Goal: Information Seeking & Learning: Learn about a topic

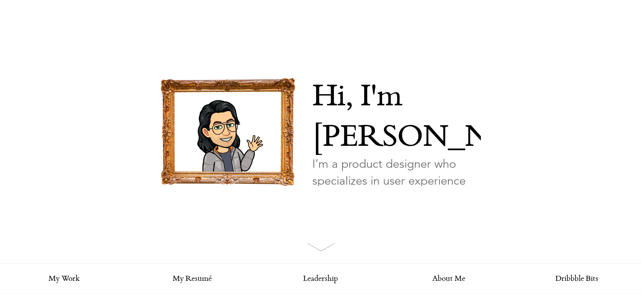
click at [328, 248] on img at bounding box center [321, 246] width 28 height 8
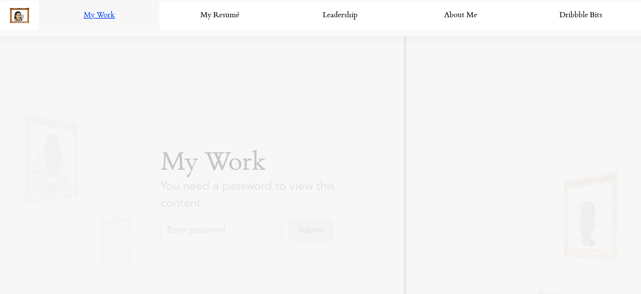
scroll to position [264, 0]
click at [331, 16] on link "Leadership" at bounding box center [340, 15] width 120 height 30
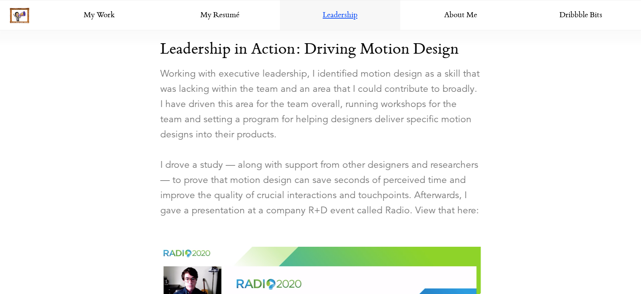
scroll to position [800, 0]
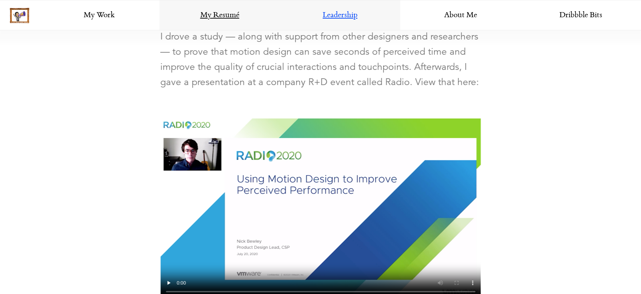
click at [228, 15] on link "My Resumé" at bounding box center [220, 15] width 120 height 30
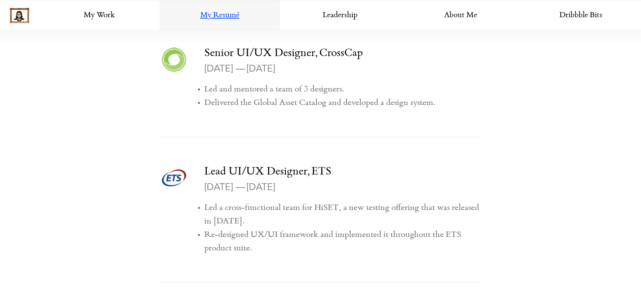
scroll to position [1162, 0]
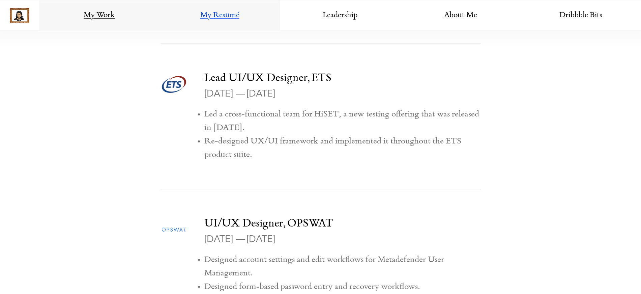
click at [100, 8] on link "My Work" at bounding box center [99, 15] width 120 height 30
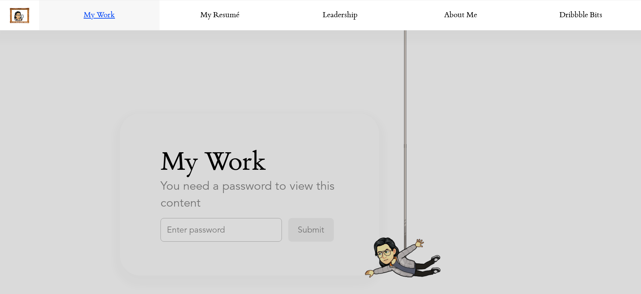
scroll to position [1174, 0]
click at [584, 13] on link "Dribbble Bits" at bounding box center [581, 15] width 120 height 30
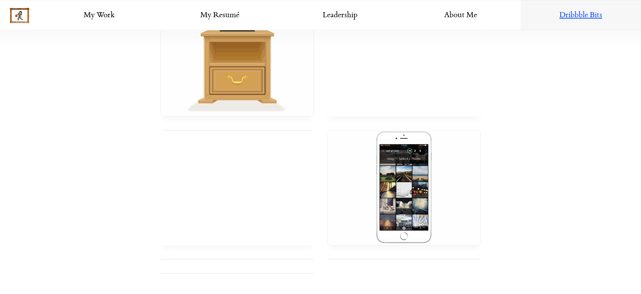
scroll to position [430, 0]
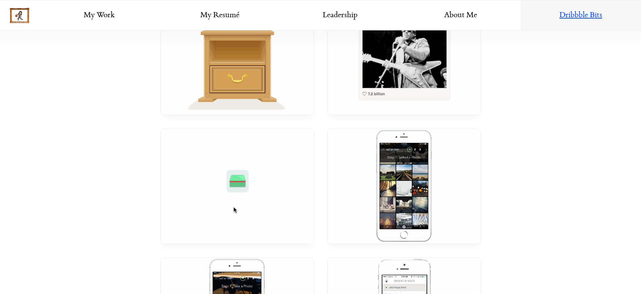
click at [199, 8] on span "Portfolio" at bounding box center [188, 3] width 35 height 10
click at [26, 17] on img at bounding box center [20, 16] width 20 height 16
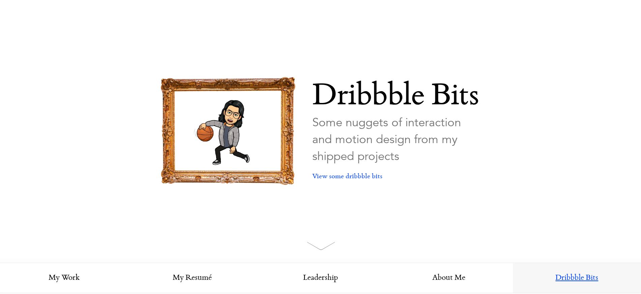
scroll to position [0, 0]
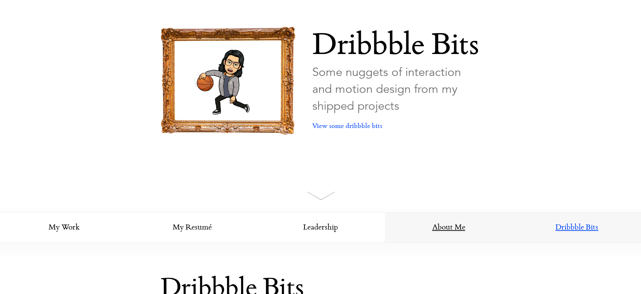
click at [458, 215] on link "About Me" at bounding box center [449, 227] width 128 height 30
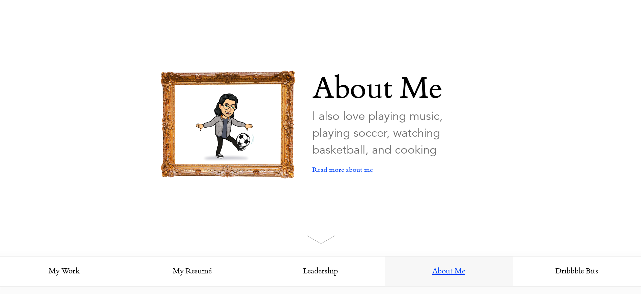
scroll to position [0, 0]
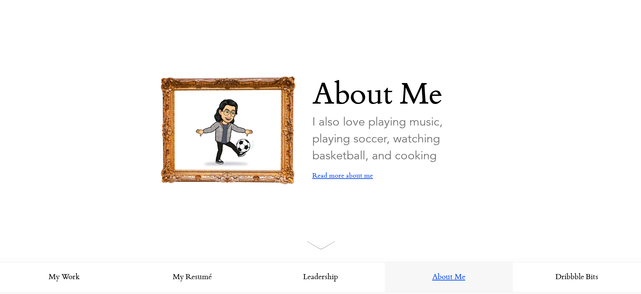
click at [351, 173] on link "Read more about me" at bounding box center [342, 176] width 61 height 24
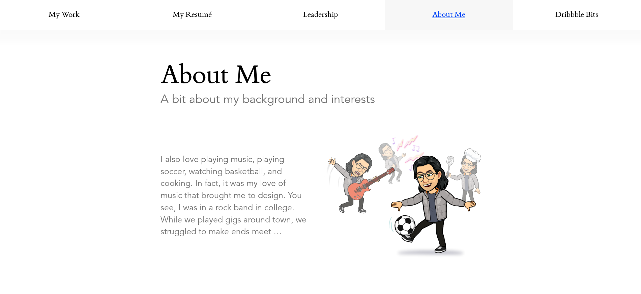
scroll to position [153, 0]
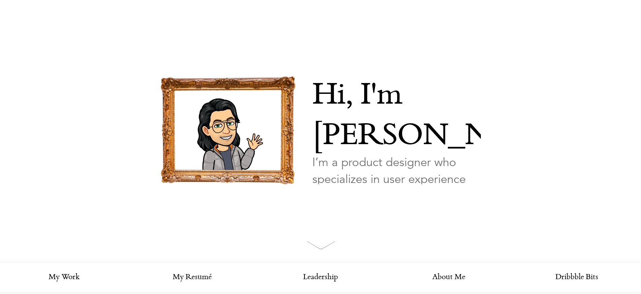
scroll to position [3, 0]
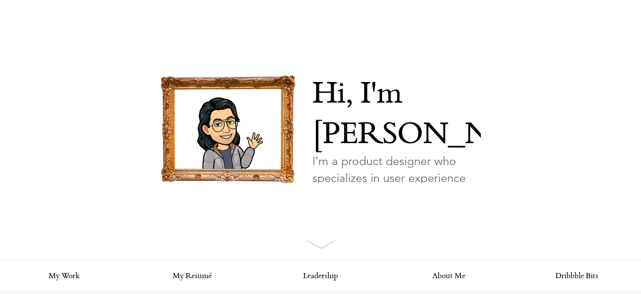
click at [339, 203] on link "Looking for my work?" at bounding box center [344, 215] width 65 height 24
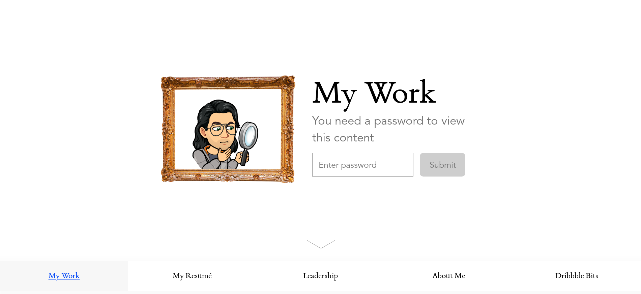
click at [376, 165] on input "text" at bounding box center [362, 165] width 101 height 24
type input "FractionalAIDesign"
click at [420, 153] on input "Submit" at bounding box center [443, 165] width 46 height 24
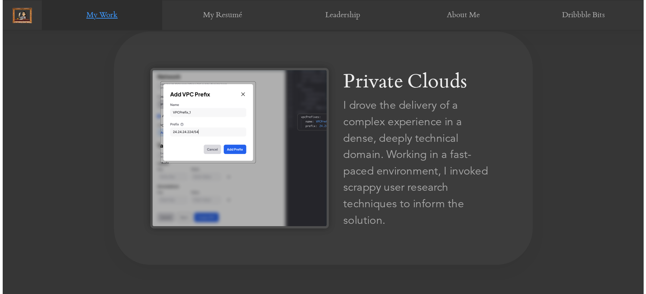
scroll to position [434, 0]
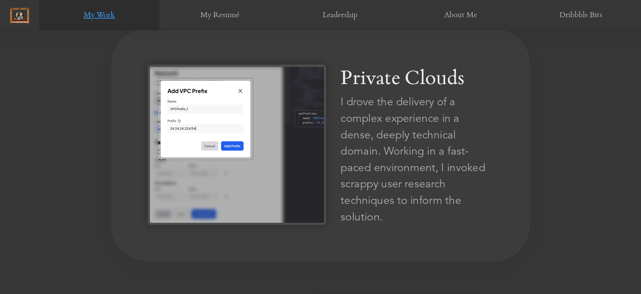
click at [376, 183] on div "I drove the delivery of a complex experience in a dense, deeply technical domai…" at bounding box center [417, 159] width 153 height 131
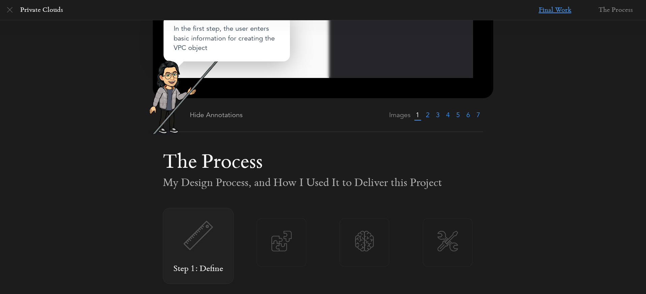
scroll to position [117, 0]
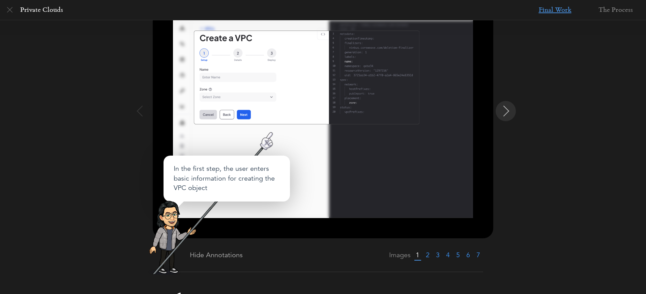
click at [508, 108] on img at bounding box center [506, 111] width 11 height 11
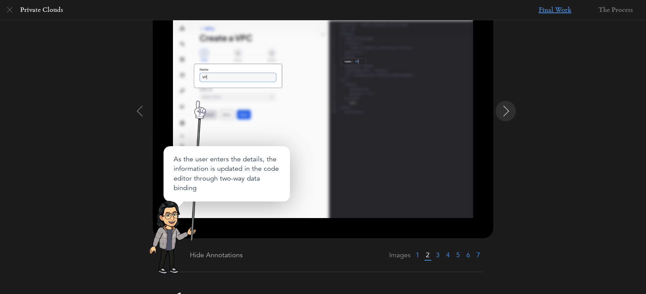
click at [508, 108] on img at bounding box center [506, 111] width 11 height 11
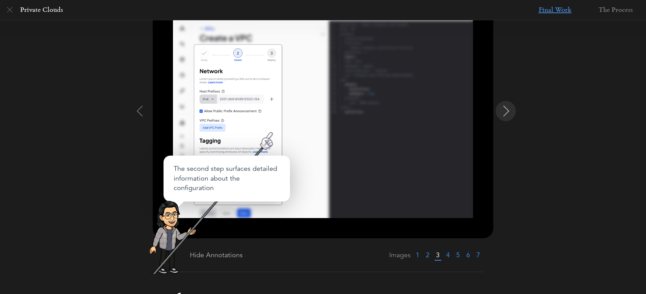
click at [508, 108] on img at bounding box center [506, 111] width 11 height 11
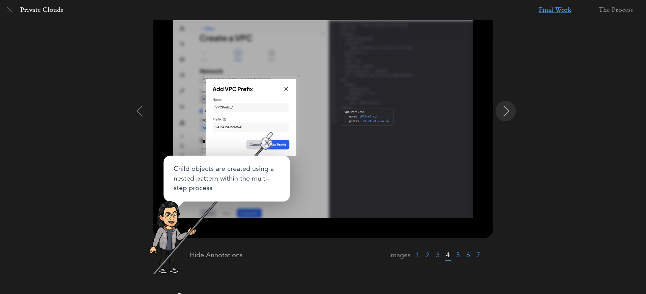
click at [508, 108] on img at bounding box center [506, 111] width 11 height 11
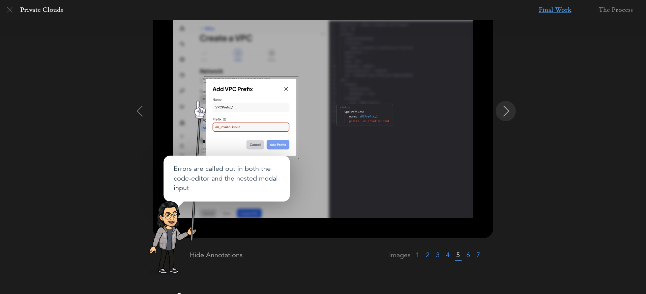
click at [508, 108] on img at bounding box center [506, 111] width 11 height 11
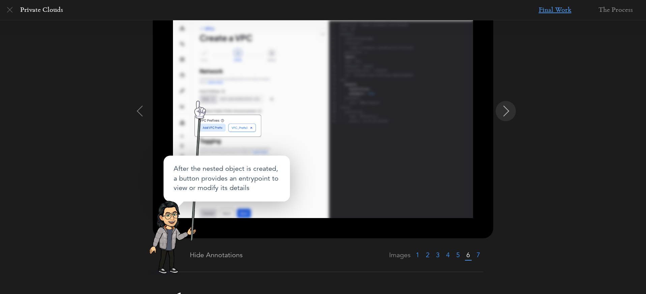
click at [508, 108] on img at bounding box center [506, 111] width 11 height 11
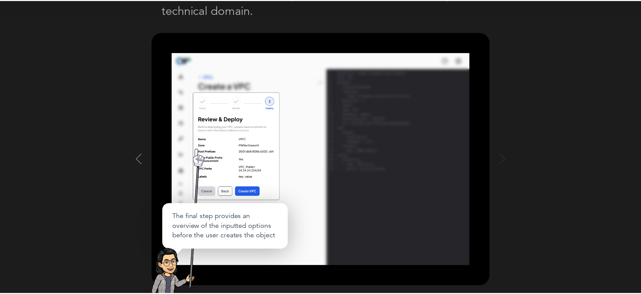
scroll to position [0, 0]
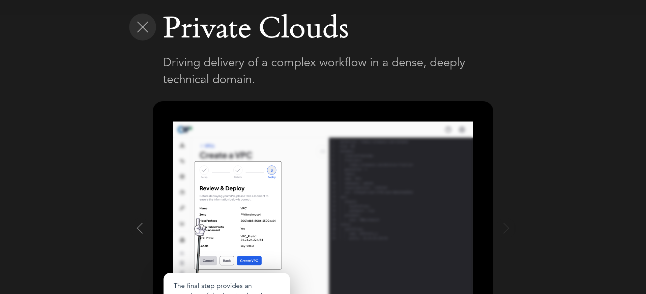
click at [142, 27] on img at bounding box center [142, 27] width 11 height 11
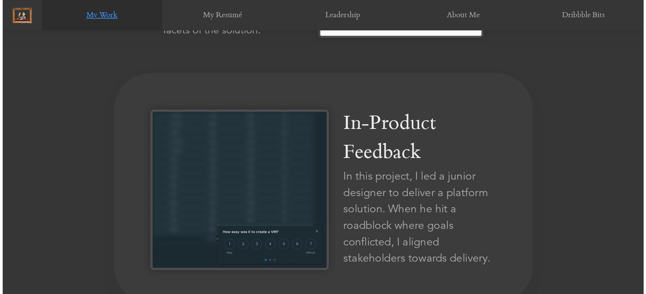
scroll to position [1278, 0]
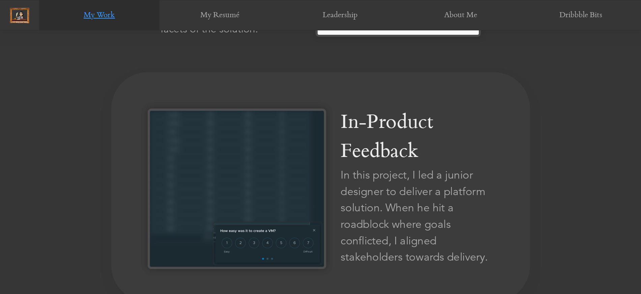
click at [290, 147] on img at bounding box center [237, 189] width 178 height 160
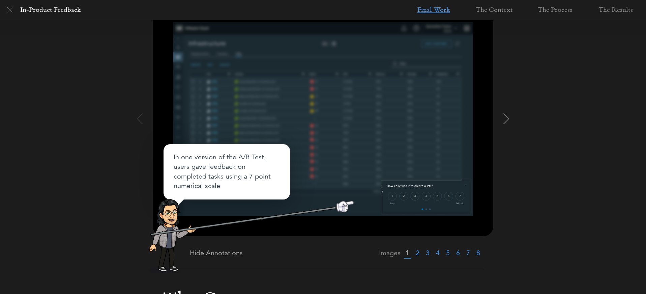
scroll to position [123, 0]
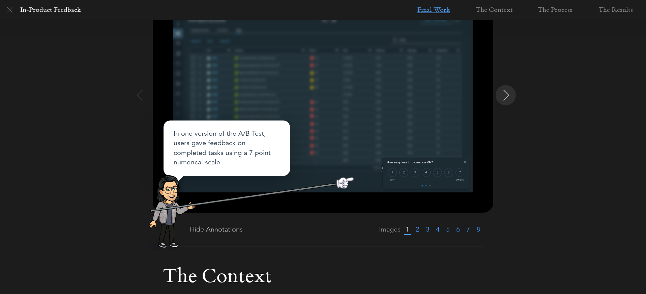
click at [507, 102] on button at bounding box center [506, 95] width 20 height 20
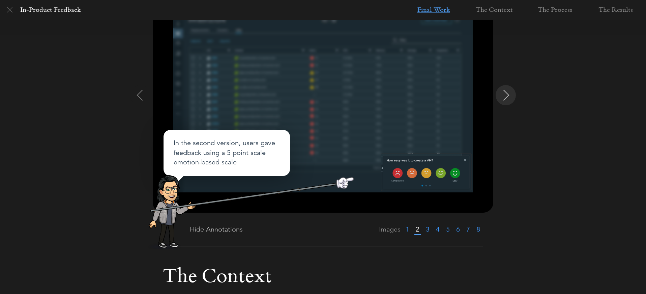
click at [507, 102] on button at bounding box center [506, 95] width 20 height 20
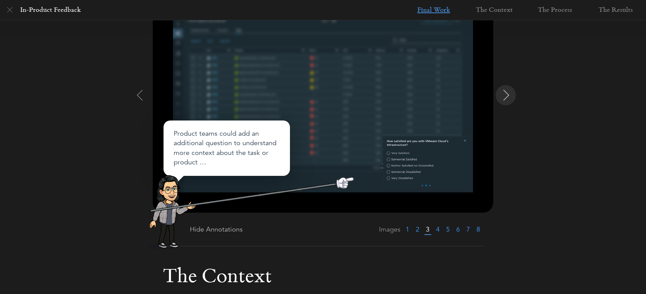
click at [507, 102] on button at bounding box center [506, 95] width 20 height 20
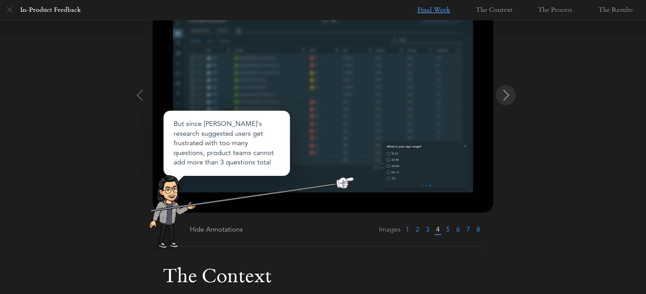
click at [507, 102] on button at bounding box center [506, 95] width 20 height 20
